Goal: Find specific page/section: Find specific page/section

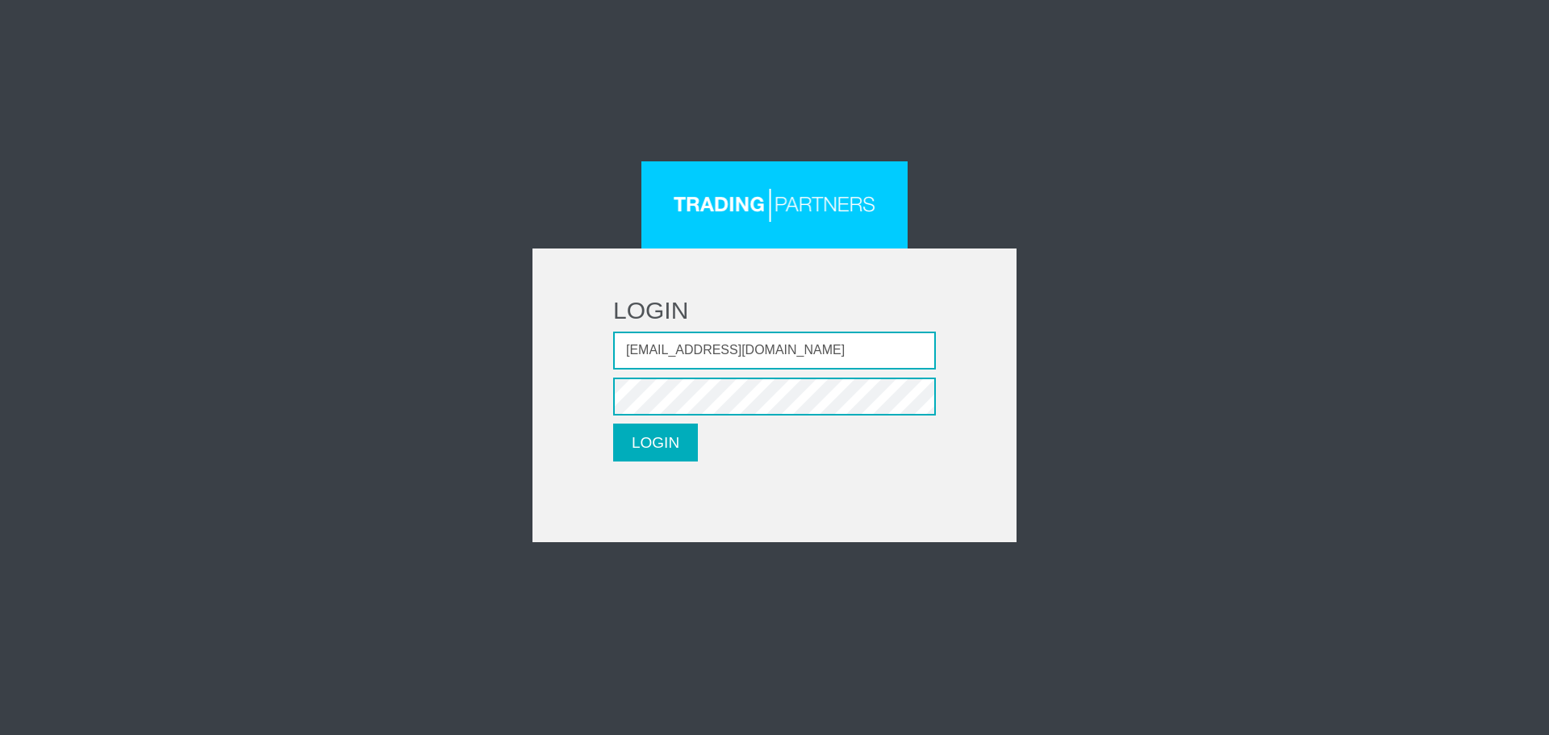
click at [625, 438] on button "LOGIN" at bounding box center [655, 443] width 85 height 38
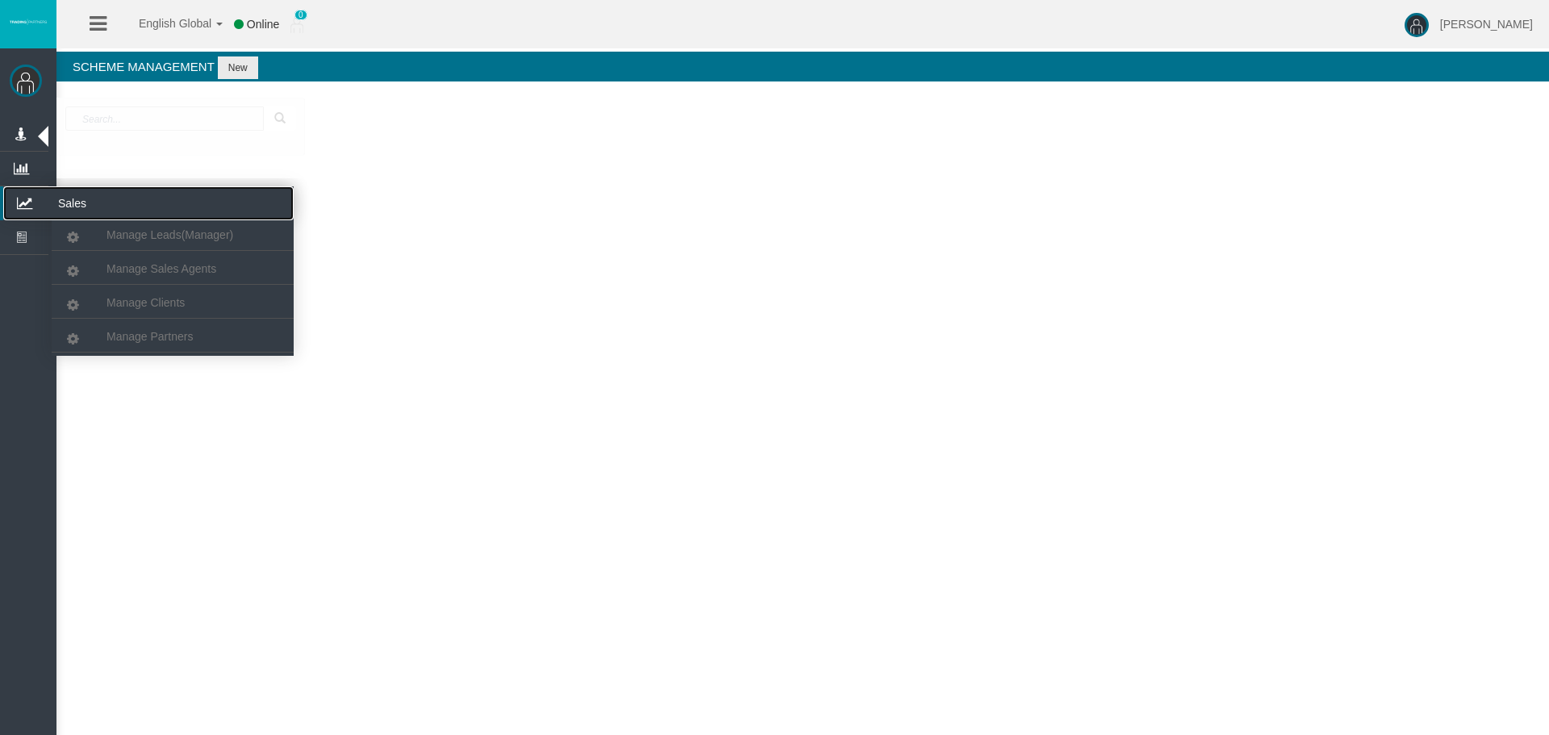
click at [21, 195] on icon at bounding box center [24, 203] width 43 height 34
click at [143, 339] on span "Manage Partners" at bounding box center [149, 336] width 86 height 13
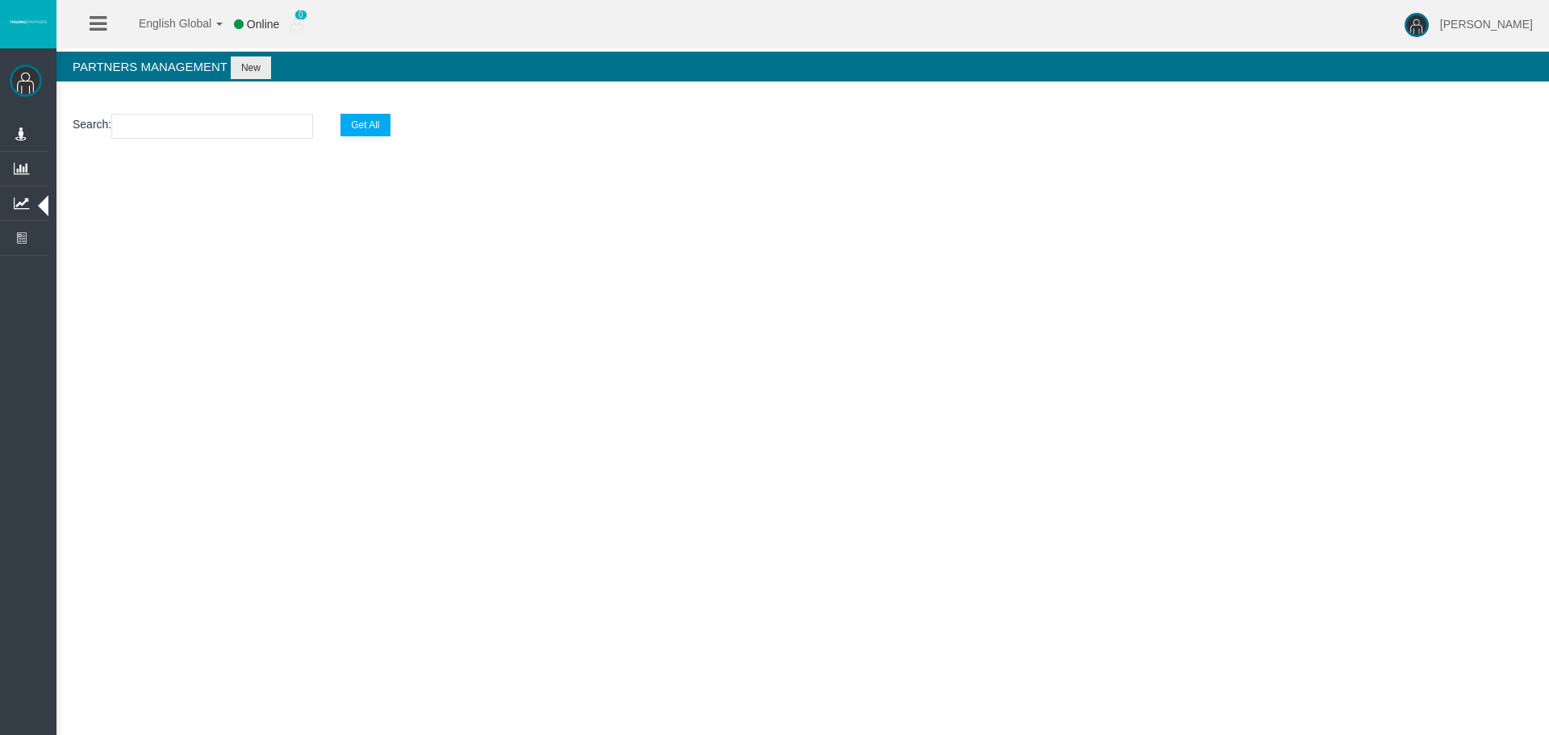
click at [135, 131] on input "text" at bounding box center [212, 126] width 202 height 25
paste input "19251984"
type input "19251984"
